Goal: Browse casually

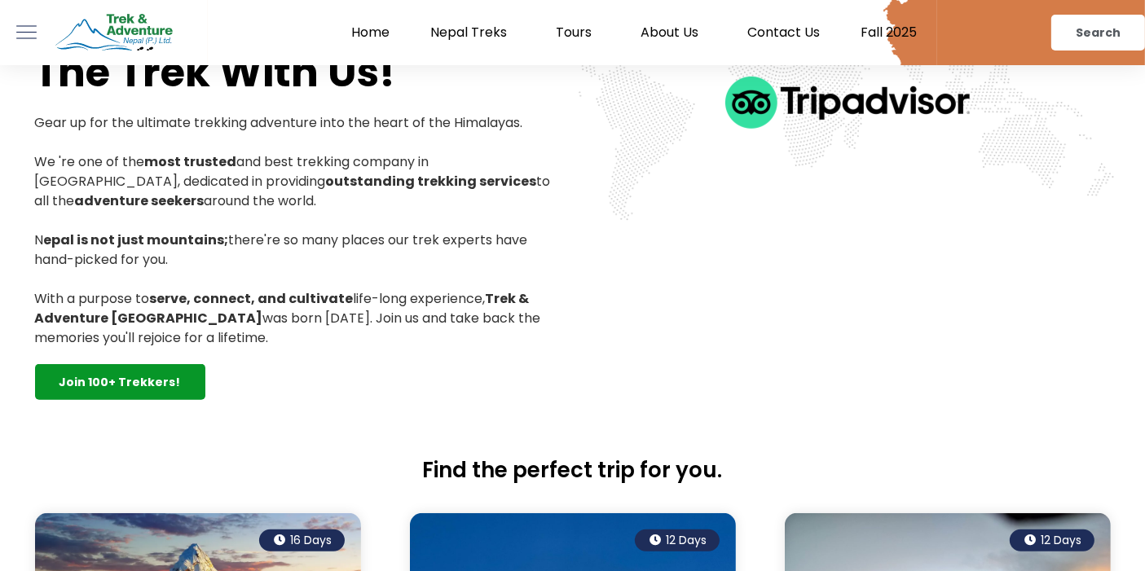
scroll to position [429, 0]
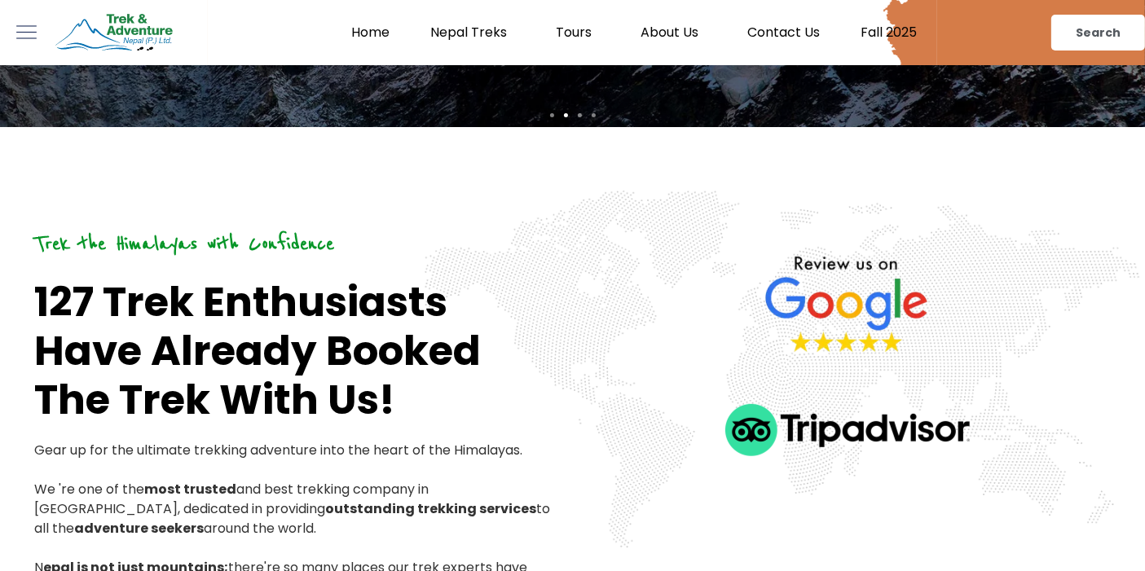
click at [833, 427] on img at bounding box center [848, 430] width 245 height 52
click at [862, 312] on img at bounding box center [848, 306] width 245 height 163
